Goal: Task Accomplishment & Management: Complete application form

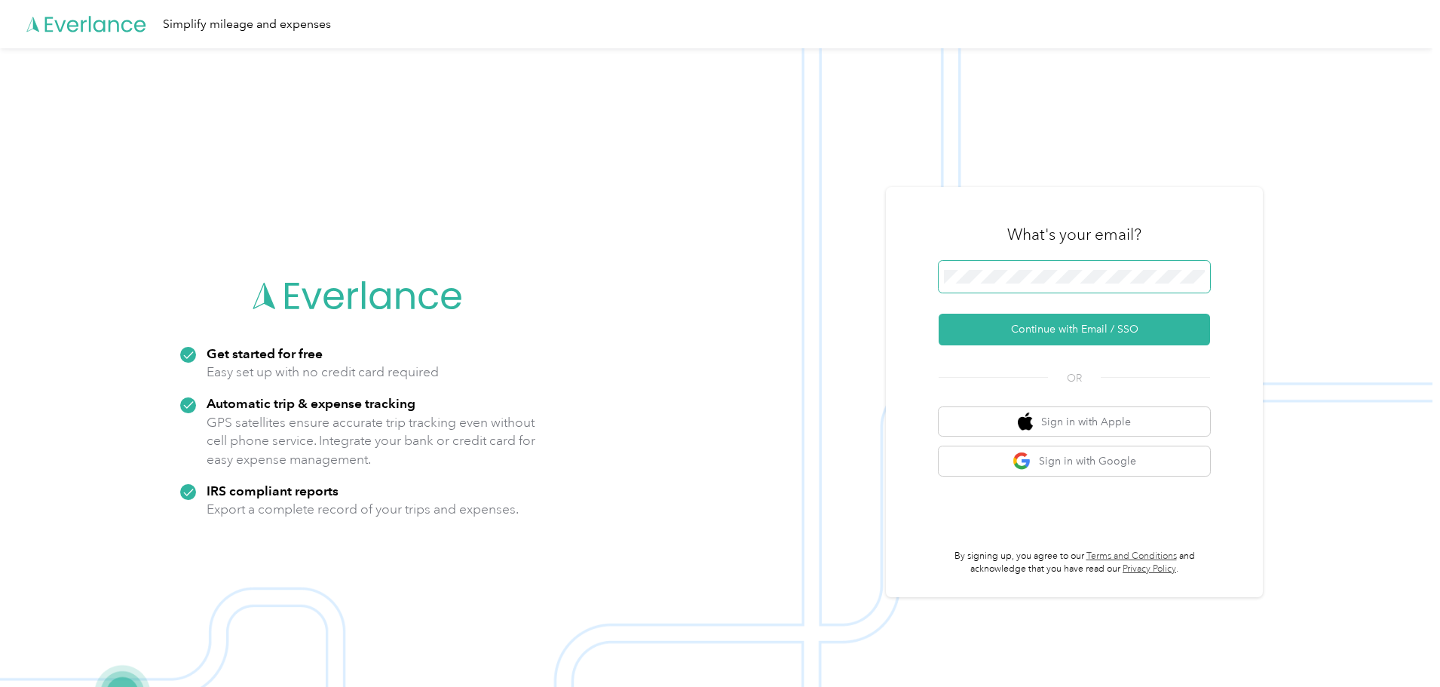
click at [1000, 291] on span at bounding box center [1074, 277] width 271 height 32
click at [1088, 328] on button "Continue with Email / SSO" at bounding box center [1074, 330] width 271 height 32
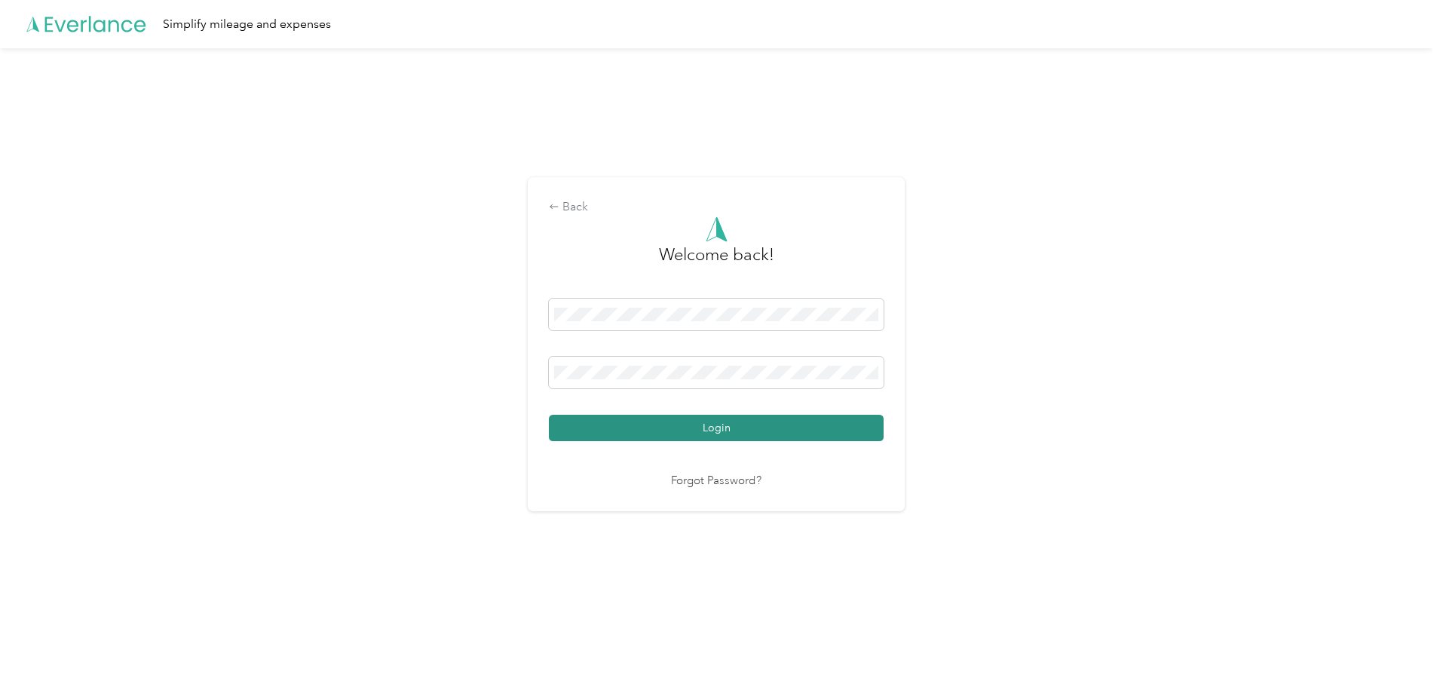
click at [697, 429] on button "Login" at bounding box center [716, 428] width 335 height 26
